Goal: Find contact information: Find contact information

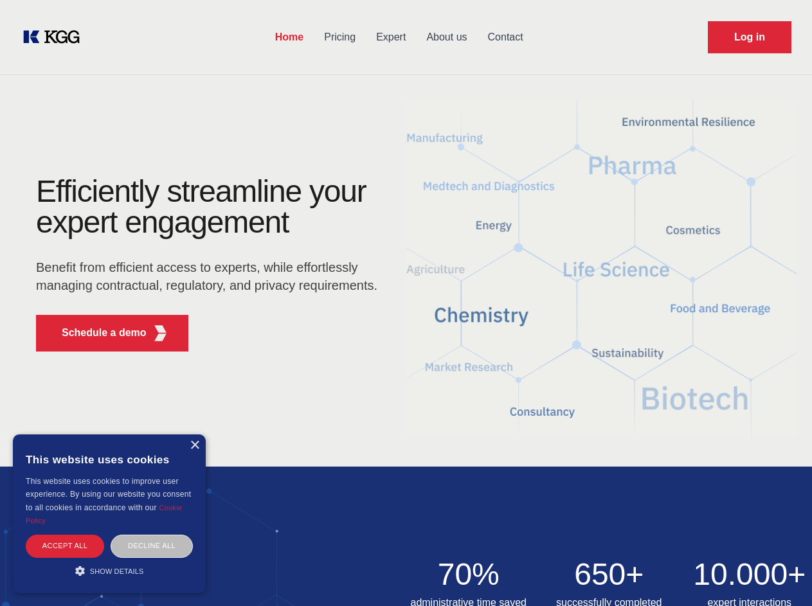
click at [406, 303] on div "Efficiently streamline your expert engagement Benefit from efficient access to …" at bounding box center [210, 269] width 391 height 186
click at [96, 333] on p "Schedule a demo" at bounding box center [104, 332] width 85 height 15
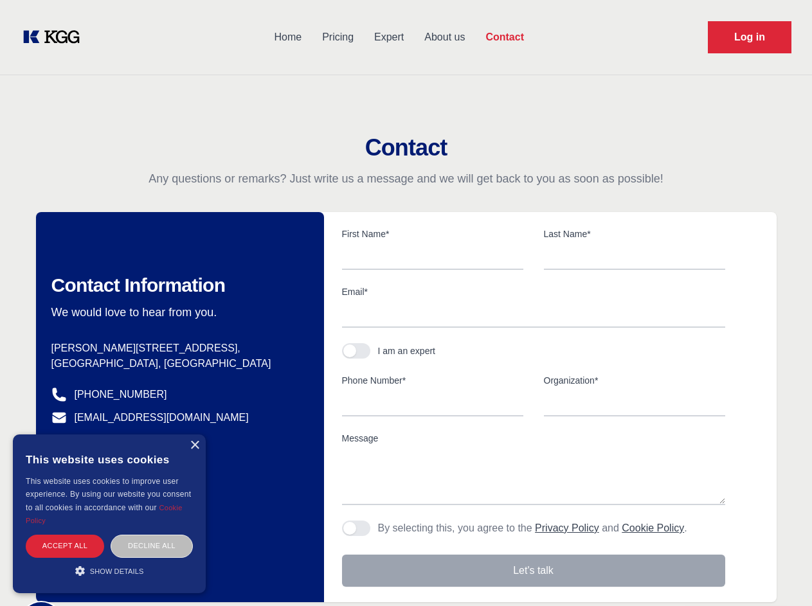
click at [194, 446] on div "× This website uses cookies This website uses cookies to improve user experienc…" at bounding box center [109, 514] width 193 height 159
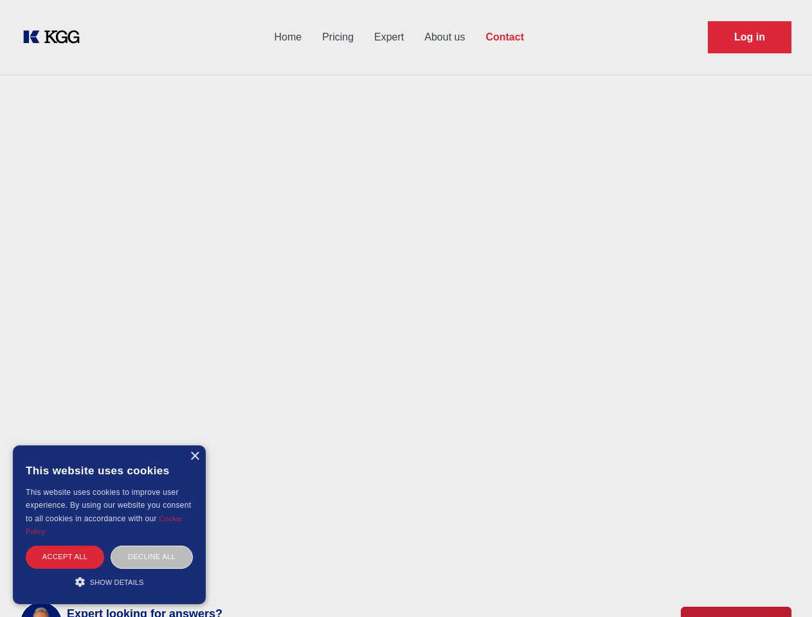
click at [65, 546] on div "Accept all" at bounding box center [65, 557] width 78 height 23
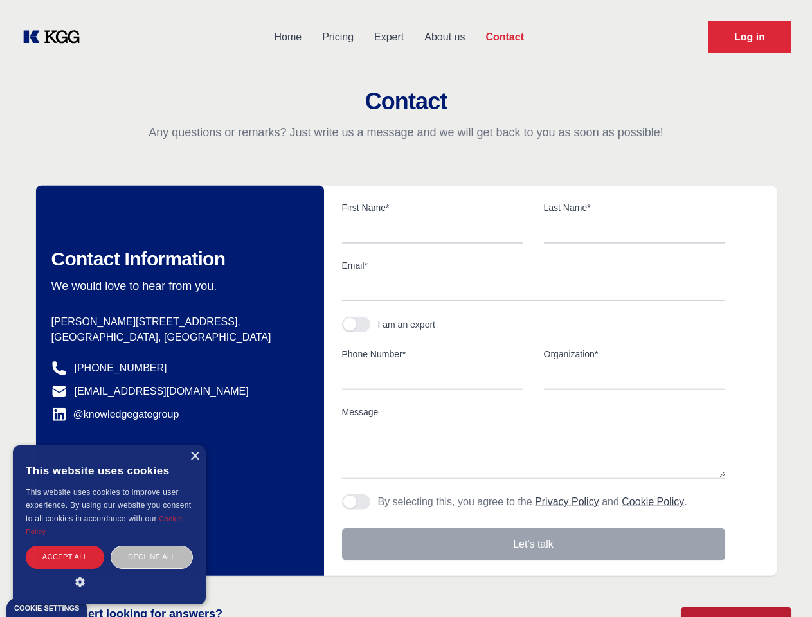
click at [152, 546] on div "Contact Information We would love to hear from you. Postal address [PERSON_NAME…" at bounding box center [180, 381] width 288 height 390
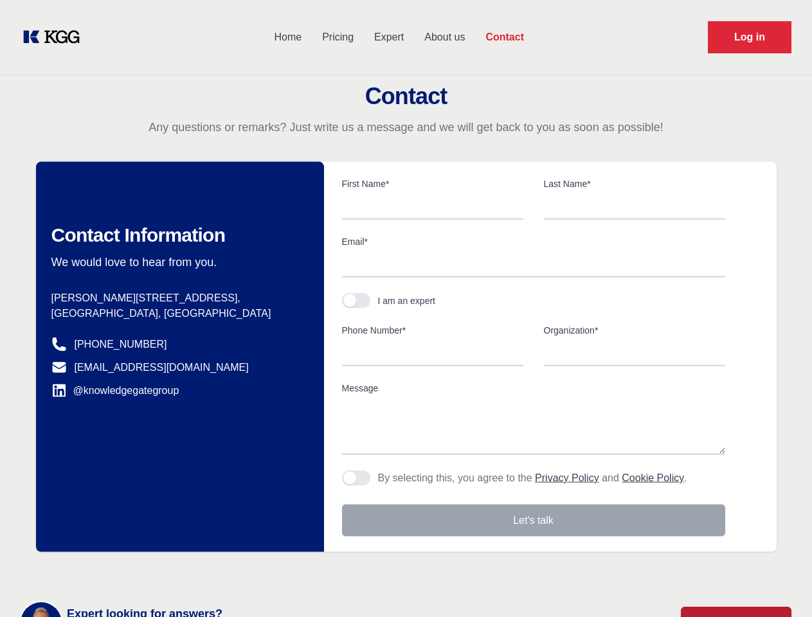
click at [109, 571] on main "Contact Any questions or remarks? Just write us a message and we will get back …" at bounding box center [406, 334] width 812 height 669
